Goal: Find specific page/section: Find specific page/section

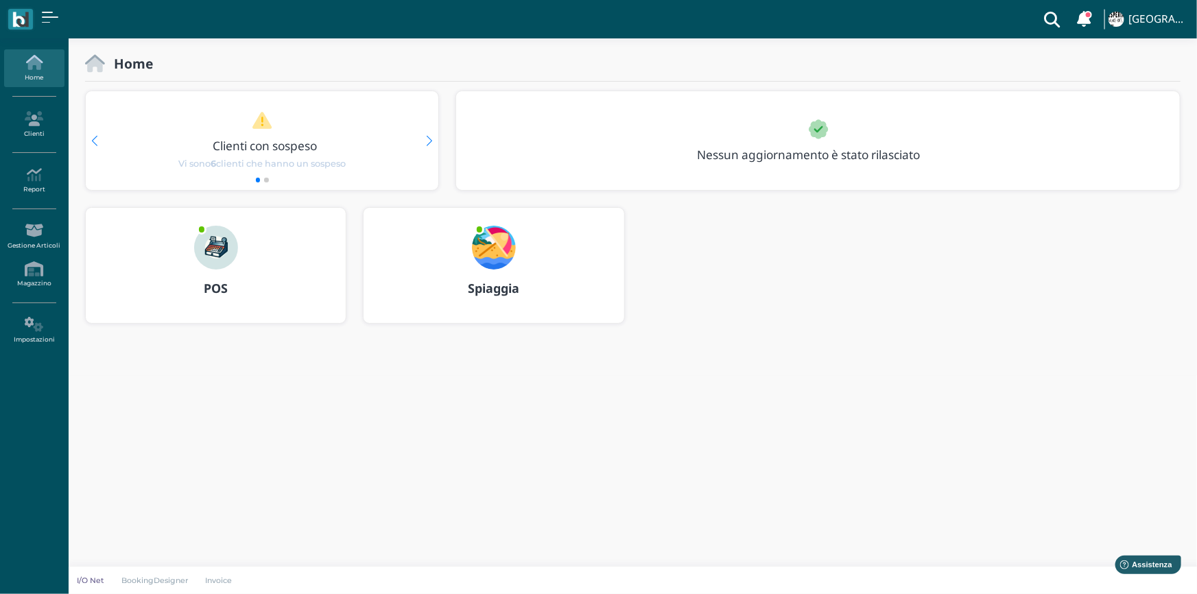
click at [230, 260] on img at bounding box center [216, 248] width 44 height 44
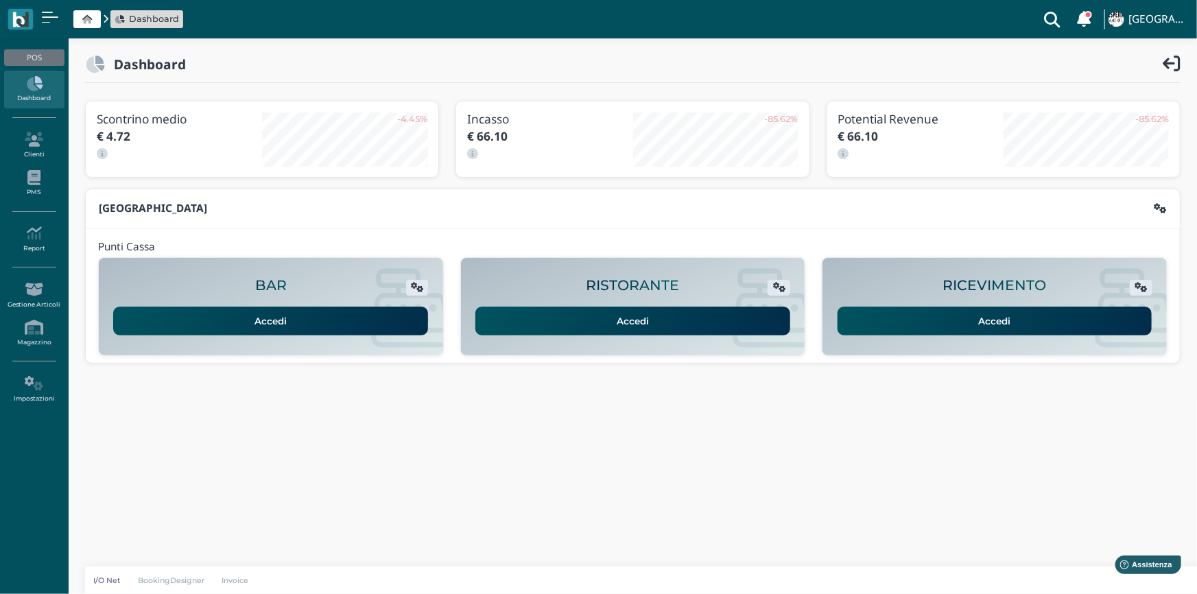
click at [962, 328] on link "Accedi" at bounding box center [995, 321] width 315 height 29
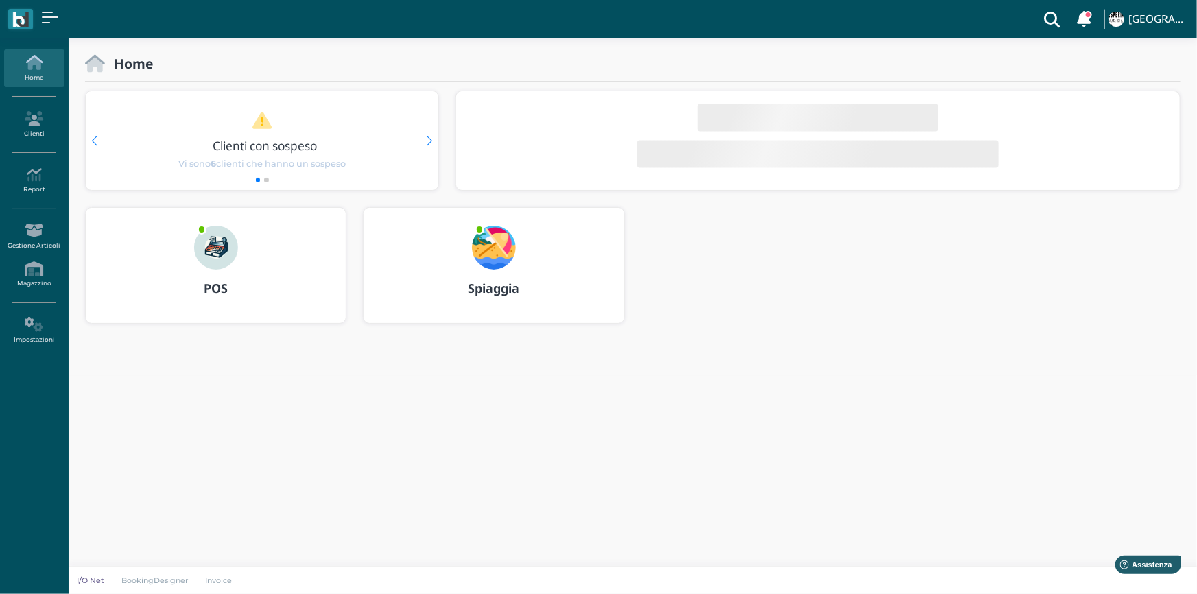
click at [506, 256] on img at bounding box center [494, 248] width 44 height 44
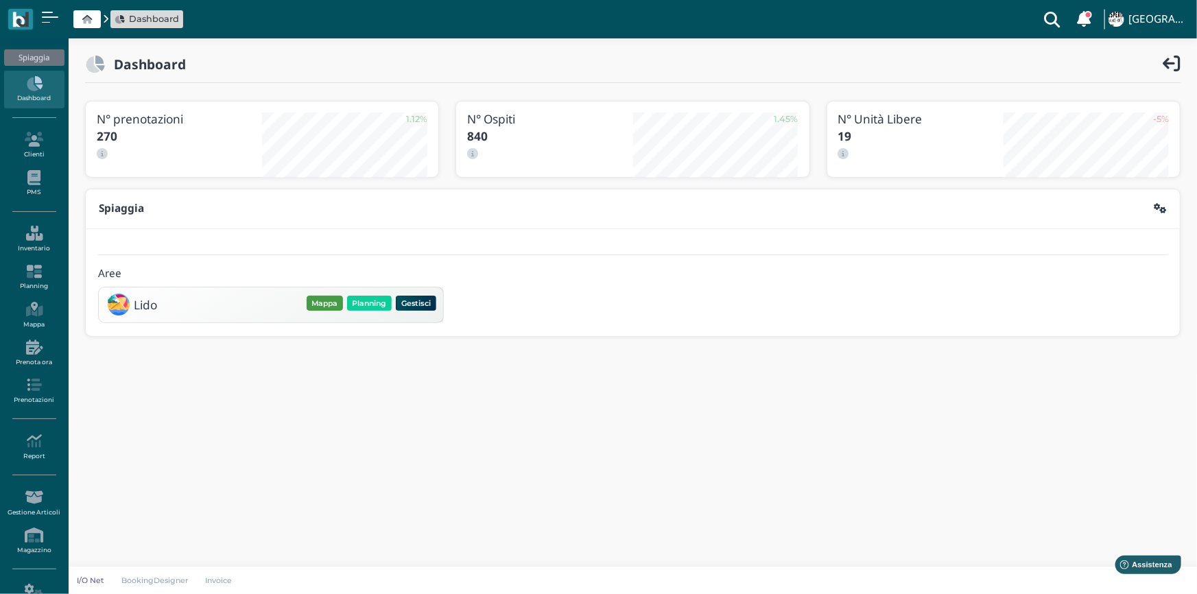
click at [322, 302] on button "Mappa" at bounding box center [325, 303] width 36 height 15
